Goal: Transaction & Acquisition: Purchase product/service

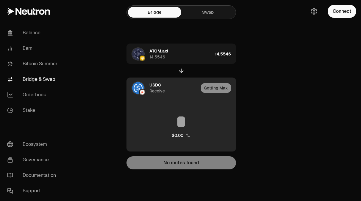
click at [226, 88] on div "Getting Max" at bounding box center [218, 88] width 35 height 20
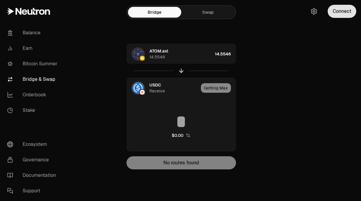
click at [338, 12] on button "Connect" at bounding box center [342, 11] width 29 height 13
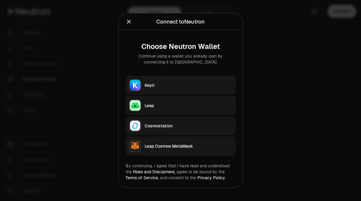
click at [188, 89] on button "Keplr" at bounding box center [181, 85] width 110 height 19
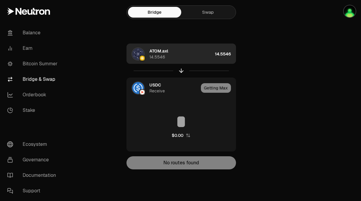
drag, startPoint x: 176, startPoint y: 50, endPoint x: 152, endPoint y: 50, distance: 24.4
click at [152, 50] on div "ATOM.axl 14.5546" at bounding box center [181, 54] width 63 height 12
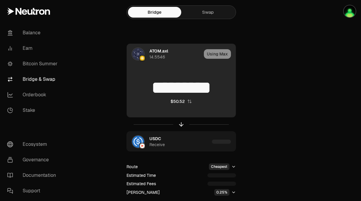
click at [210, 13] on link "Swap" at bounding box center [207, 12] width 53 height 11
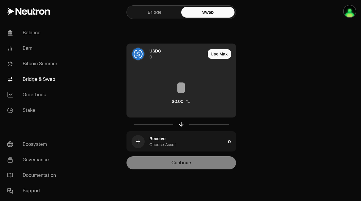
click at [157, 50] on span "USDC" at bounding box center [156, 51] width 12 height 6
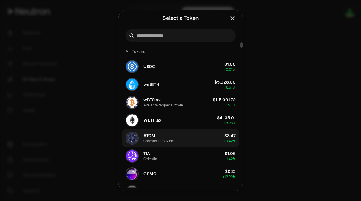
click at [150, 134] on span "ATOM" at bounding box center [150, 136] width 12 height 6
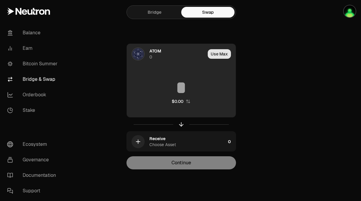
click at [217, 53] on button "Use Max" at bounding box center [219, 54] width 23 height 10
type input "*"
click at [162, 50] on div "ATOM 0" at bounding box center [176, 54] width 52 height 12
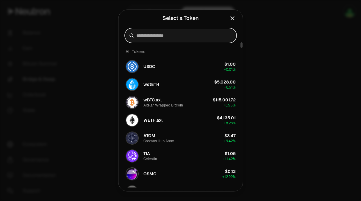
click at [170, 35] on input at bounding box center [184, 35] width 96 height 6
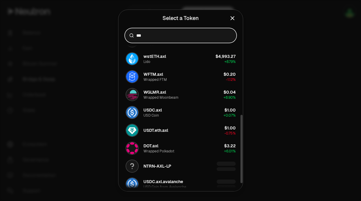
scroll to position [160, 0]
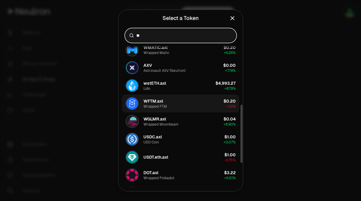
type input "*"
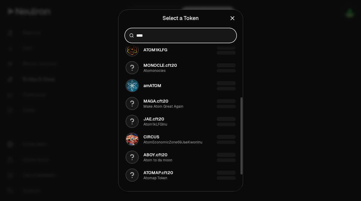
scroll to position [106, 0]
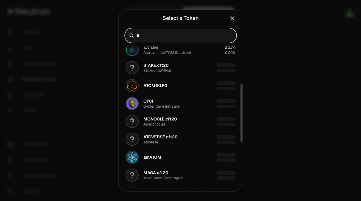
type input "*"
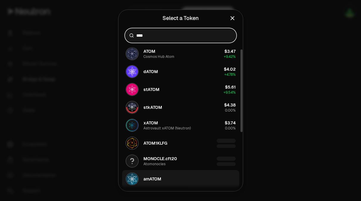
scroll to position [0, 0]
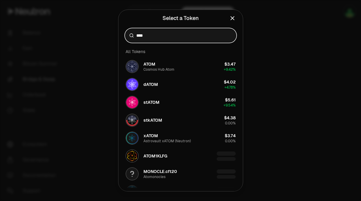
type input "****"
click at [254, 30] on div at bounding box center [180, 100] width 361 height 201
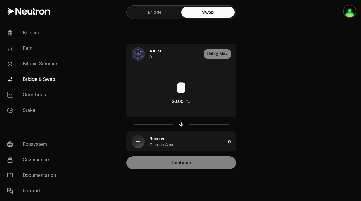
click at [167, 13] on link "Bridge" at bounding box center [154, 12] width 53 height 11
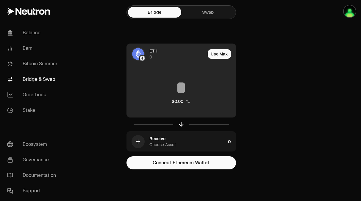
click at [156, 53] on span "ETH" at bounding box center [154, 51] width 8 height 6
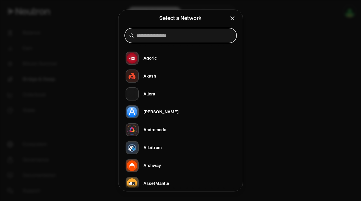
click at [179, 36] on input at bounding box center [184, 35] width 96 height 6
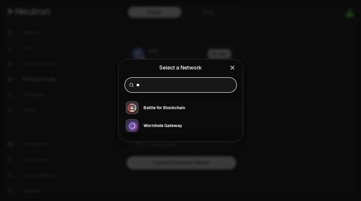
type input "*"
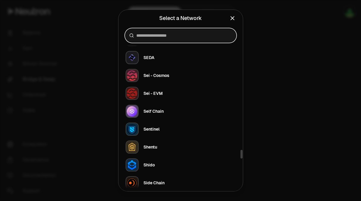
scroll to position [1893, 0]
